Goal: Navigation & Orientation: Find specific page/section

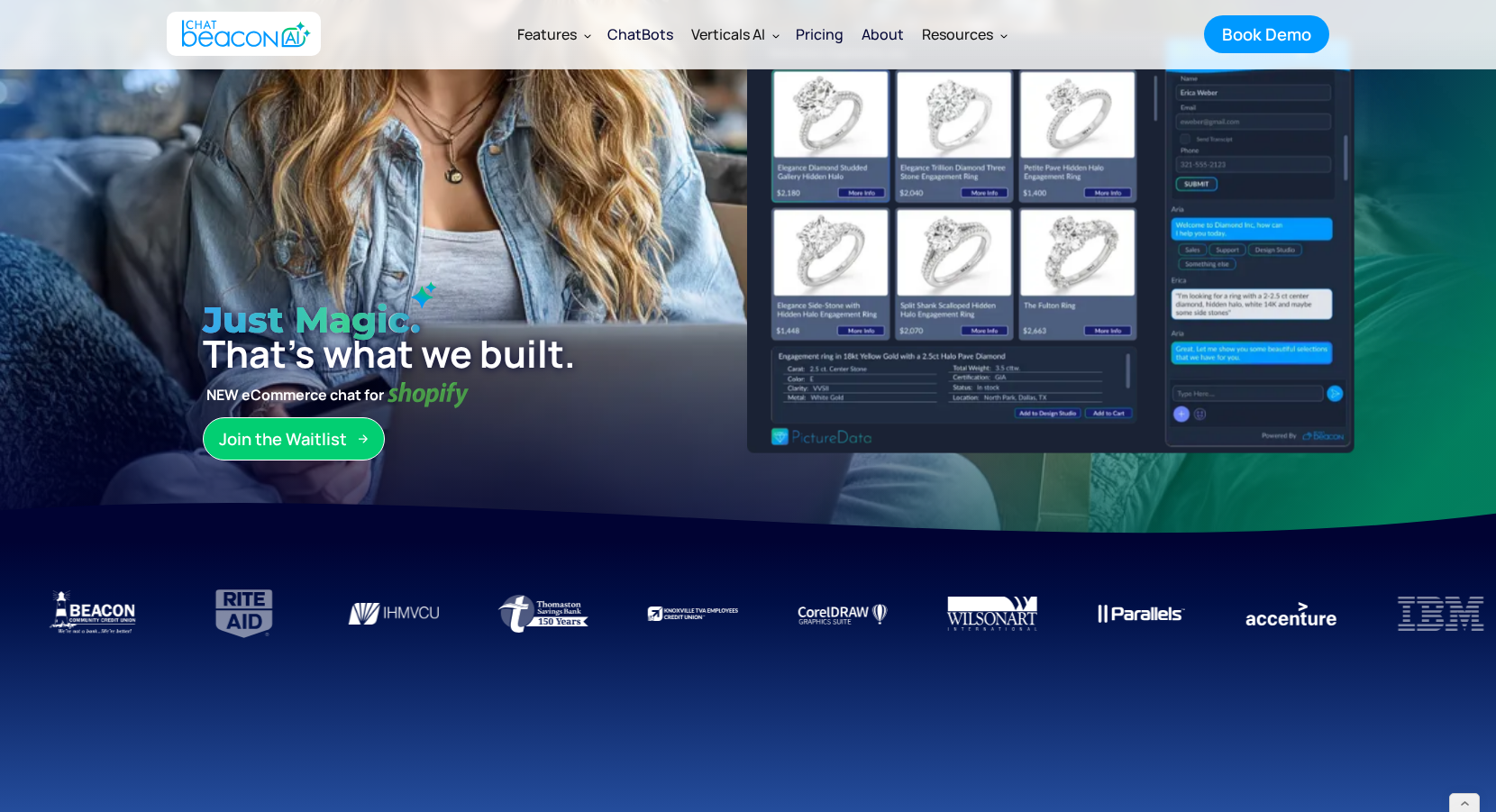
scroll to position [269, 0]
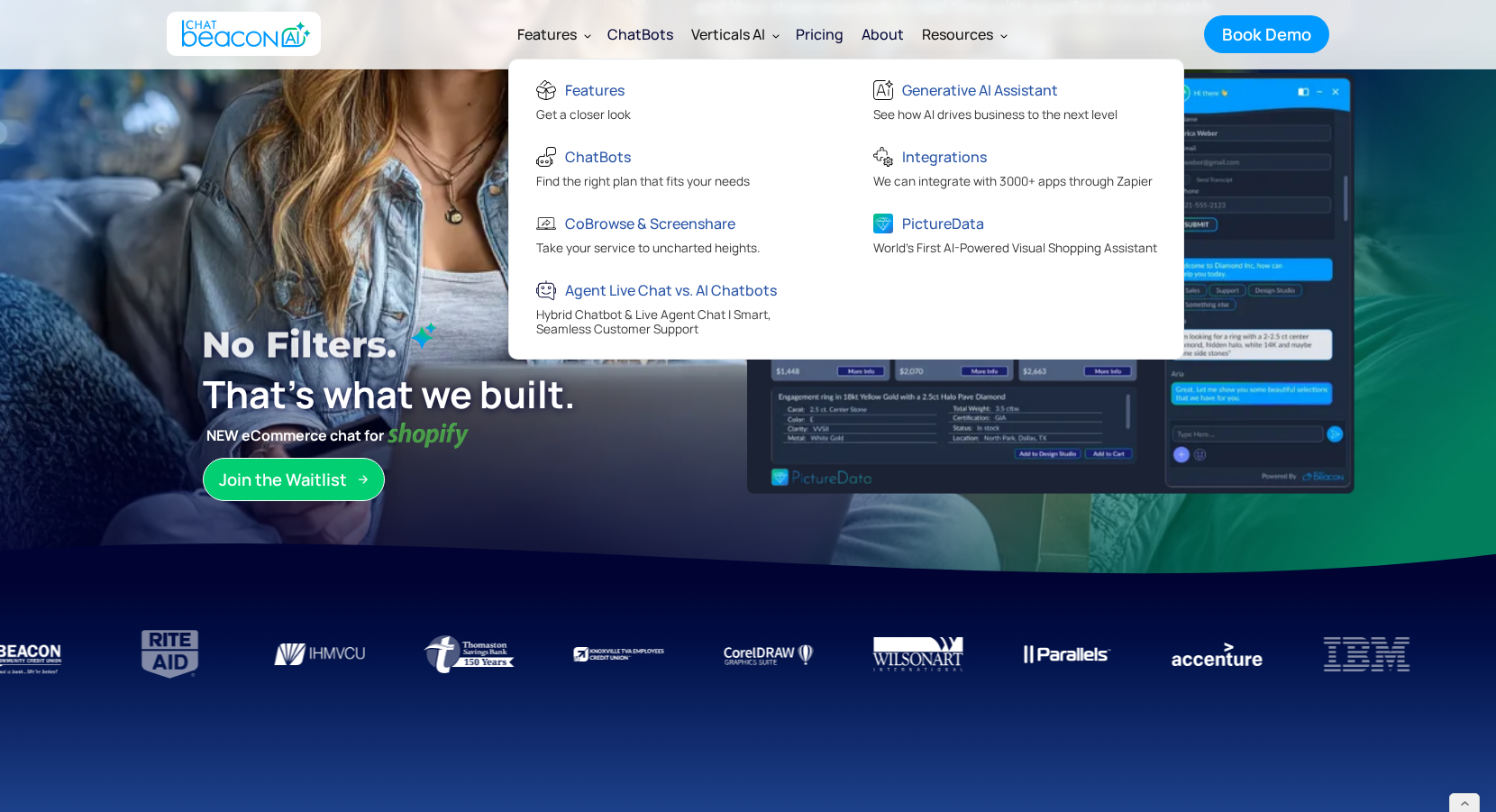
click at [553, 25] on div "Features" at bounding box center [546, 35] width 59 height 25
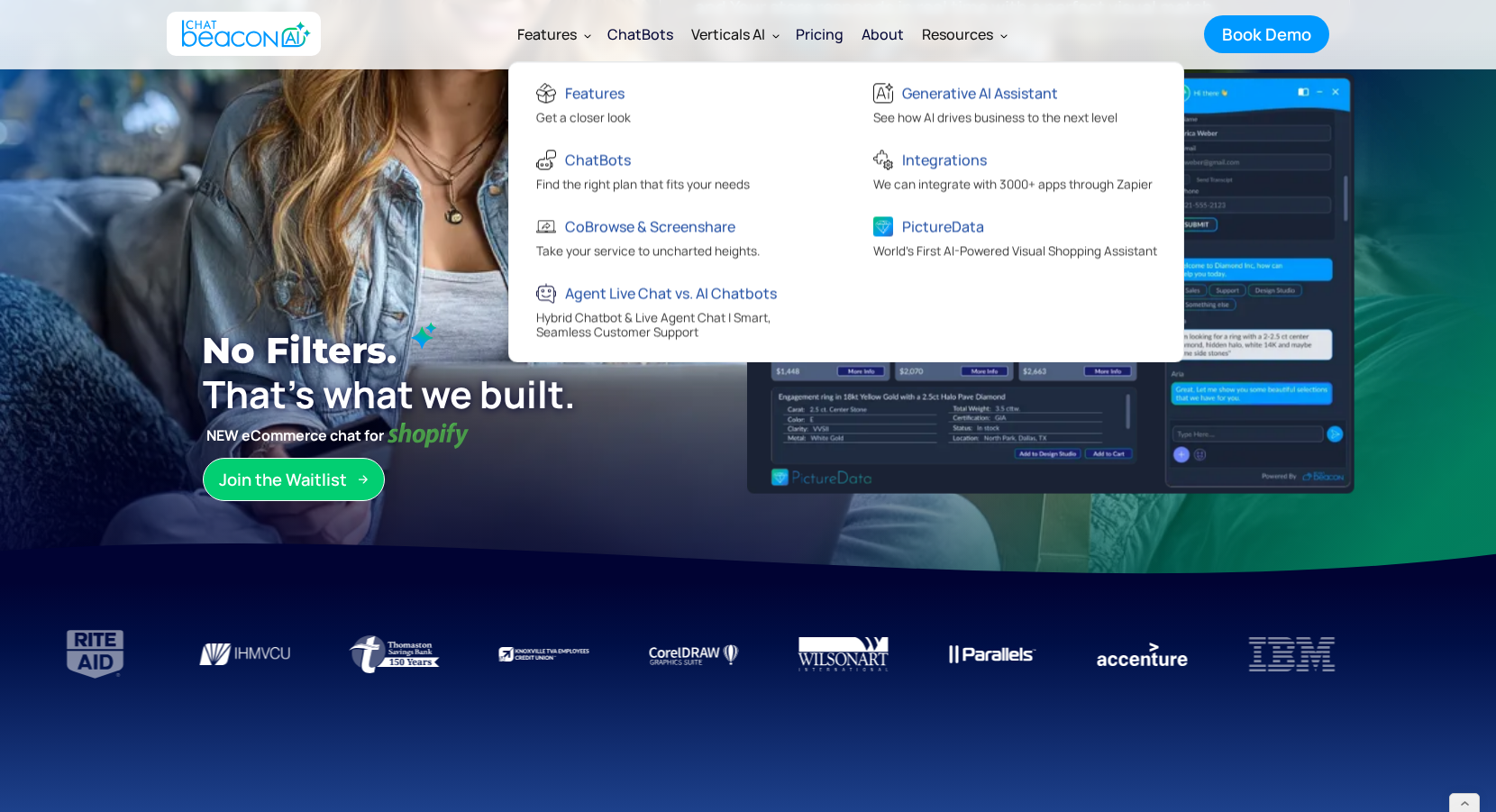
click at [562, 45] on div "Features" at bounding box center [546, 35] width 59 height 25
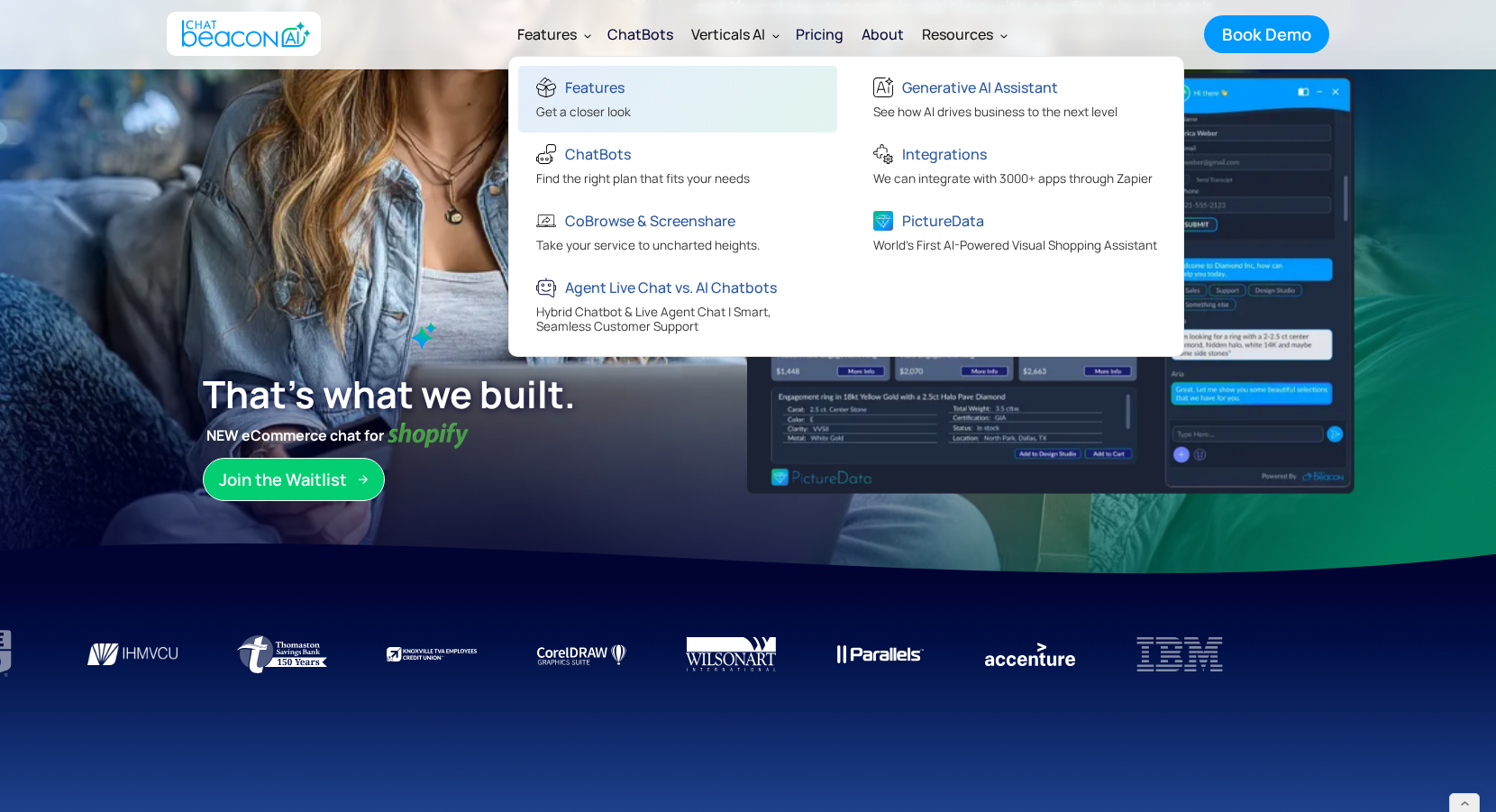
click at [580, 99] on div "Features" at bounding box center [584, 89] width 95 height 30
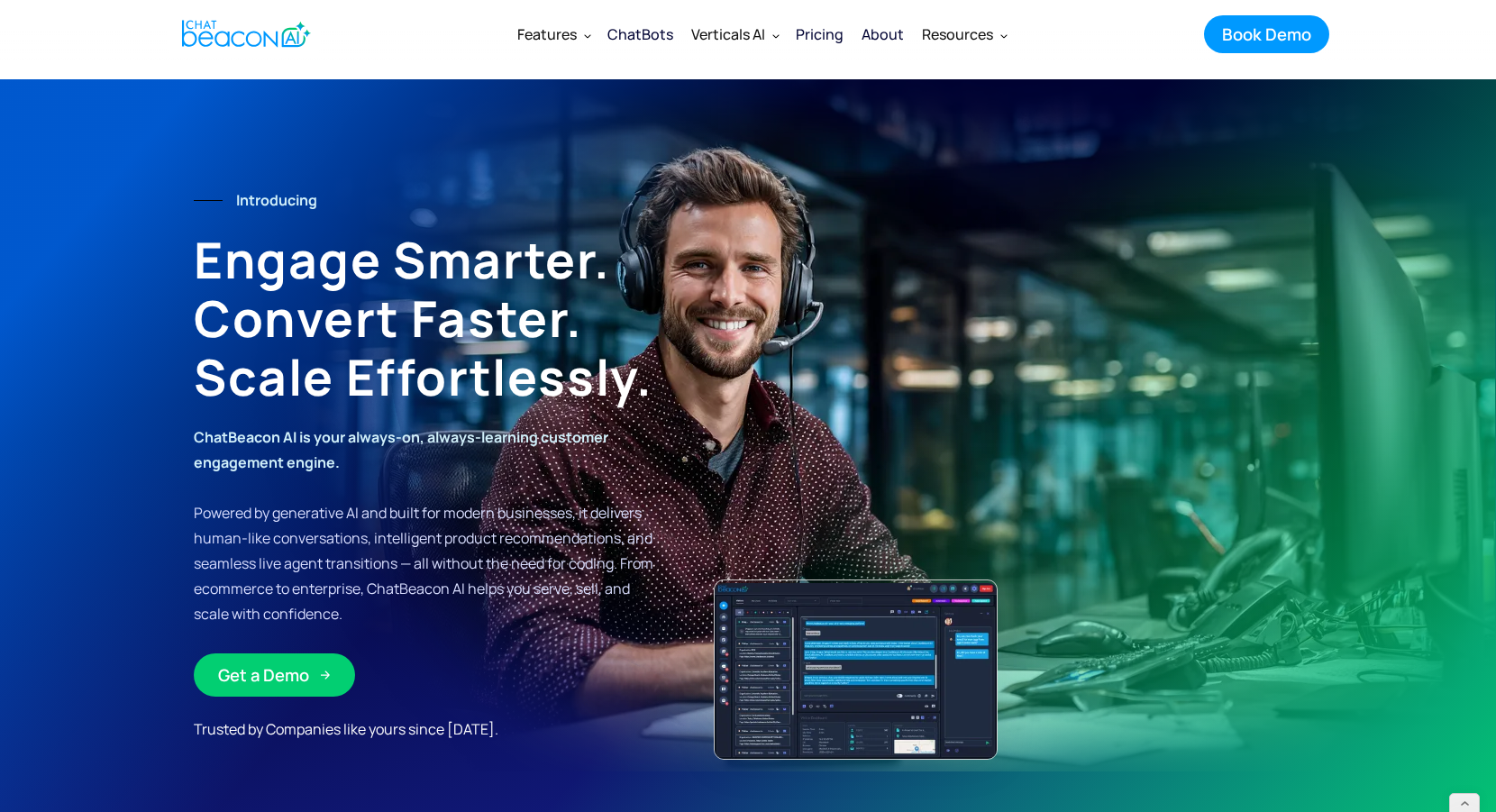
click at [290, 41] on img "home" at bounding box center [247, 34] width 129 height 36
